Goal: Task Accomplishment & Management: Manage account settings

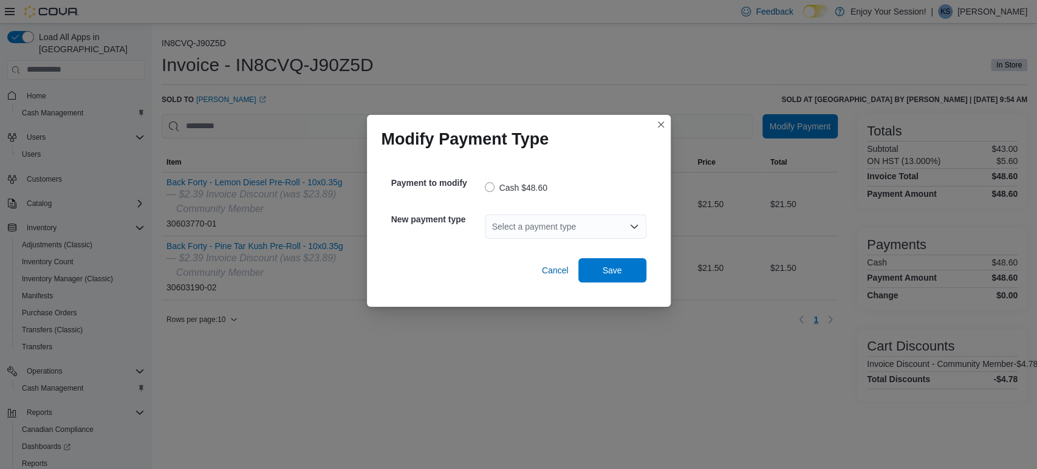
click at [529, 224] on div "Select a payment type" at bounding box center [566, 226] width 162 height 24
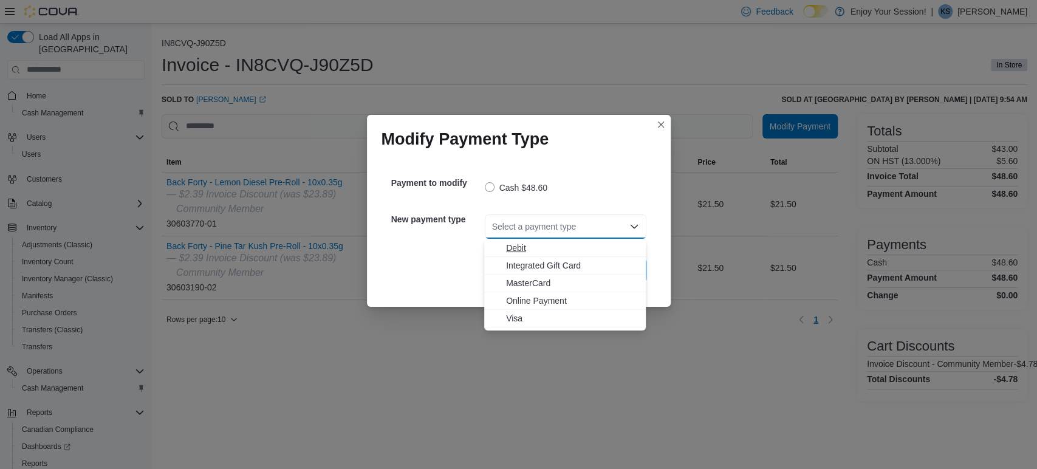
click at [519, 248] on span "Debit" at bounding box center [572, 248] width 132 height 12
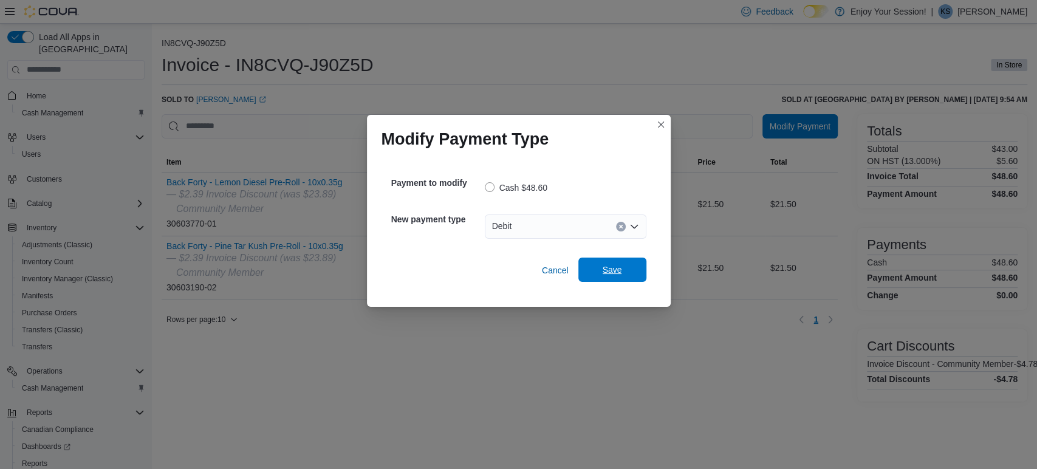
click at [612, 274] on span "Save" at bounding box center [612, 270] width 19 height 12
